Goal: Transaction & Acquisition: Subscribe to service/newsletter

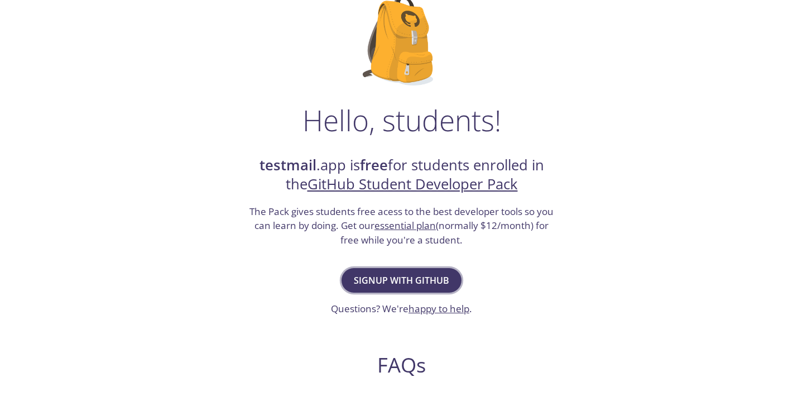
click at [410, 282] on span "Signup with GitHub" at bounding box center [401, 280] width 95 height 16
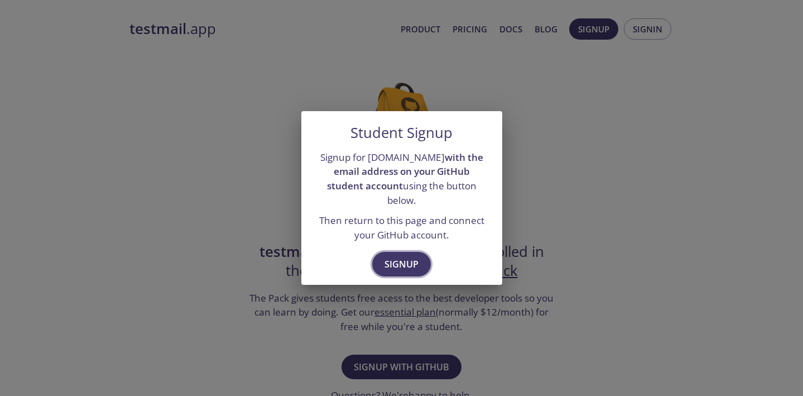
click at [407, 256] on span "Signup" at bounding box center [401, 264] width 34 height 16
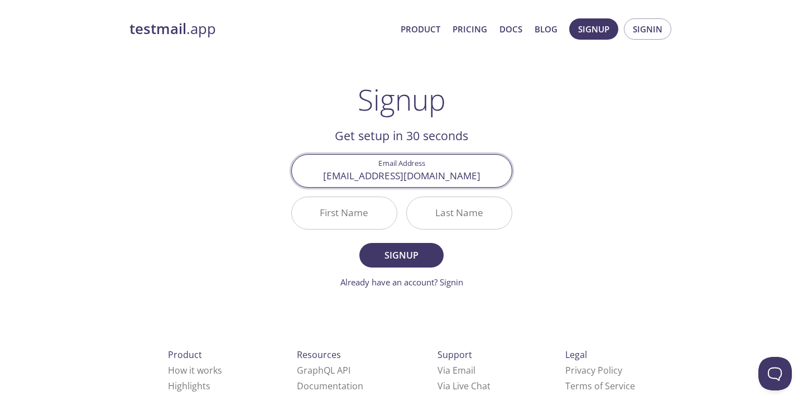
type input "divyansh1114@pratappublicschool.com"
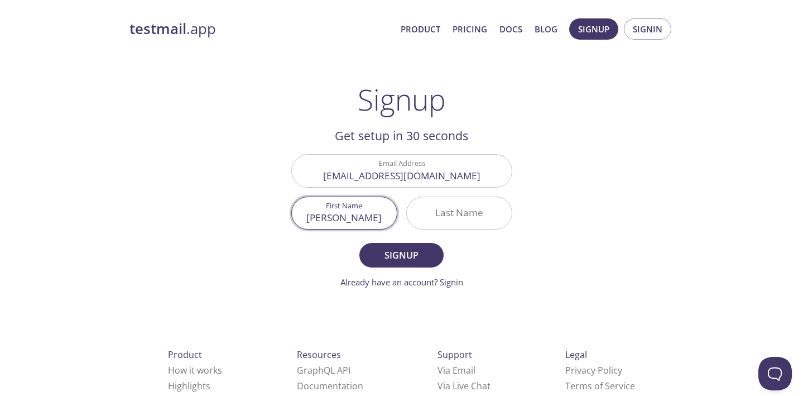
type input "Divyansh"
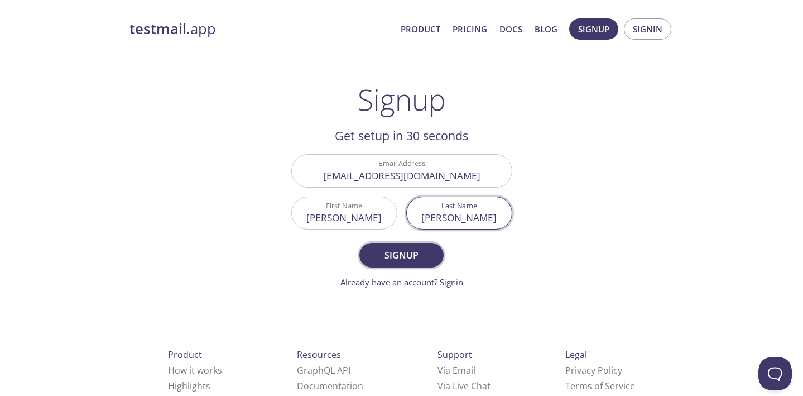
type input "Sharma"
click at [402, 263] on button "Signup" at bounding box center [401, 255] width 84 height 25
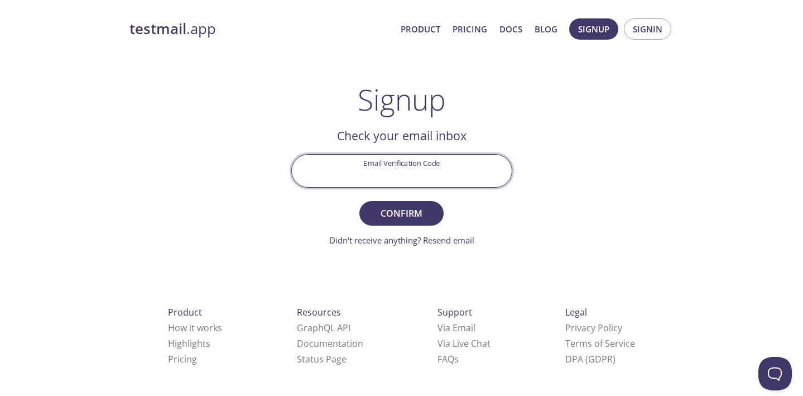
click at [386, 174] on input "Email Verification Code" at bounding box center [402, 171] width 220 height 32
paste input "7F79HGX"
type input "7F79HGX"
click at [403, 203] on button "Confirm" at bounding box center [401, 213] width 84 height 25
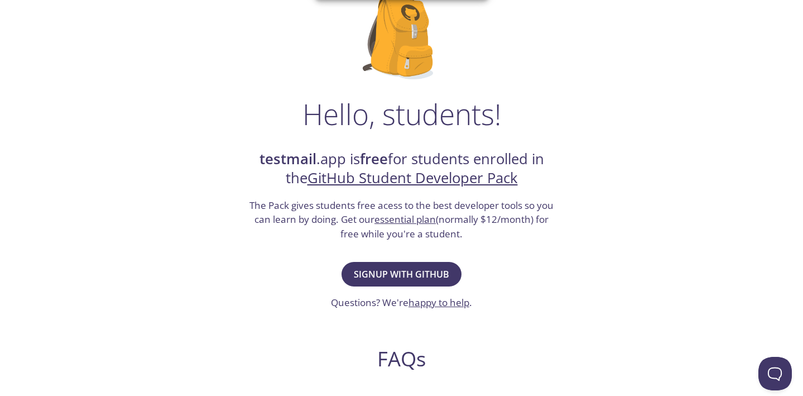
scroll to position [123, 0]
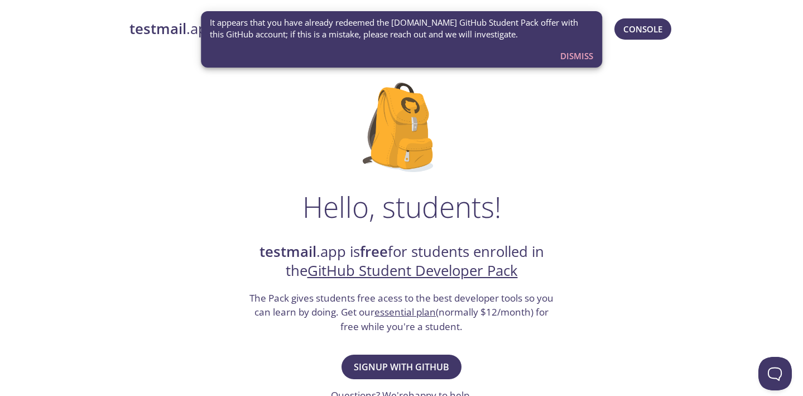
click at [568, 57] on span "Dismiss" at bounding box center [576, 56] width 33 height 15
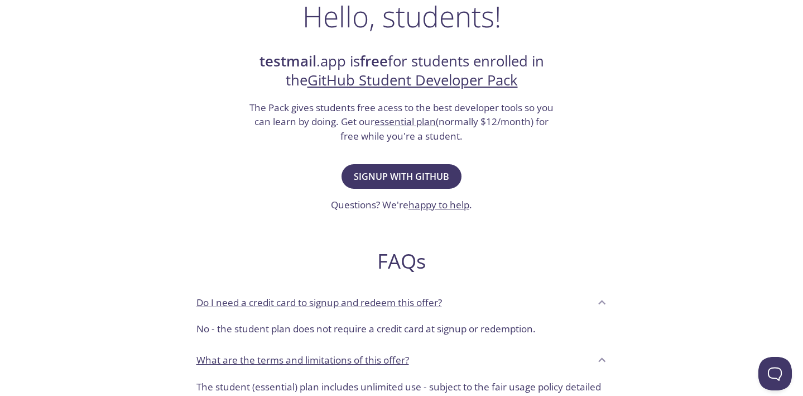
scroll to position [196, 0]
